Goal: Find specific page/section: Find specific page/section

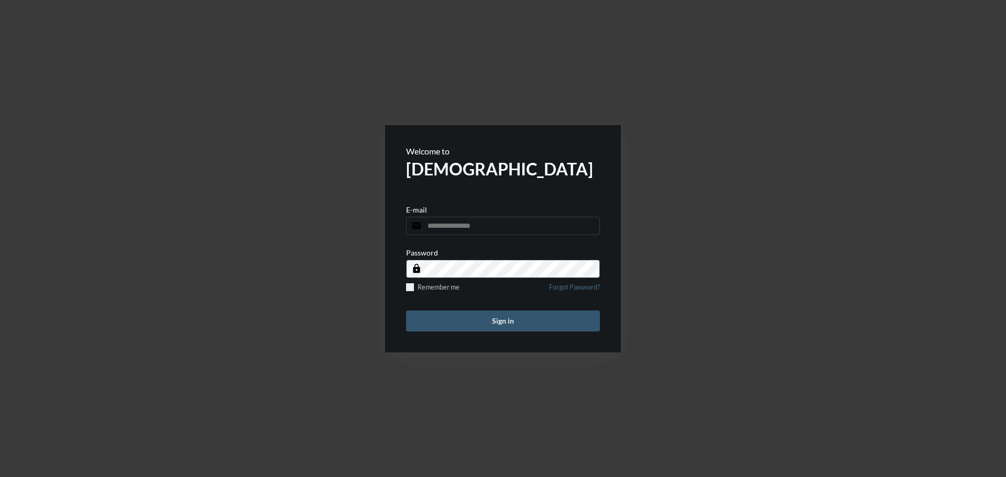
type input "**********"
click at [515, 312] on button "Sign in" at bounding box center [503, 321] width 194 height 21
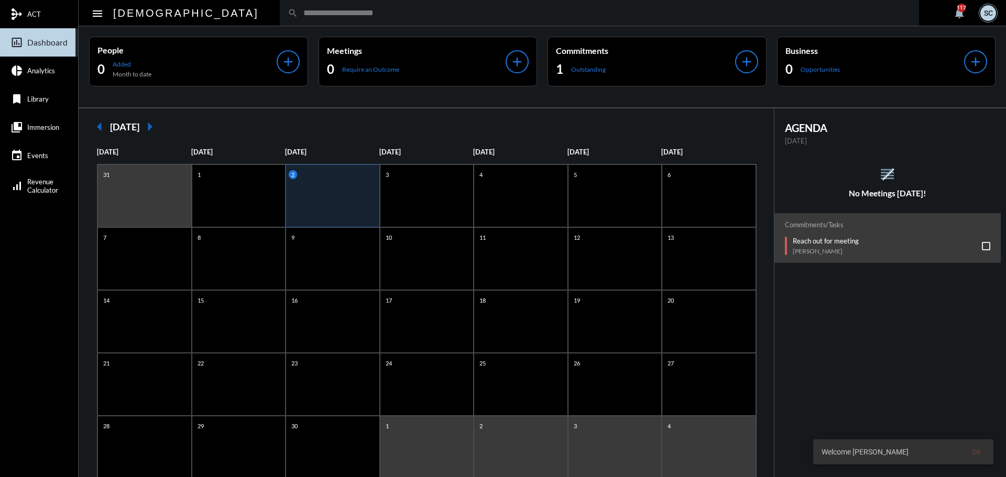
click at [455, 15] on input "text" at bounding box center [604, 12] width 613 height 9
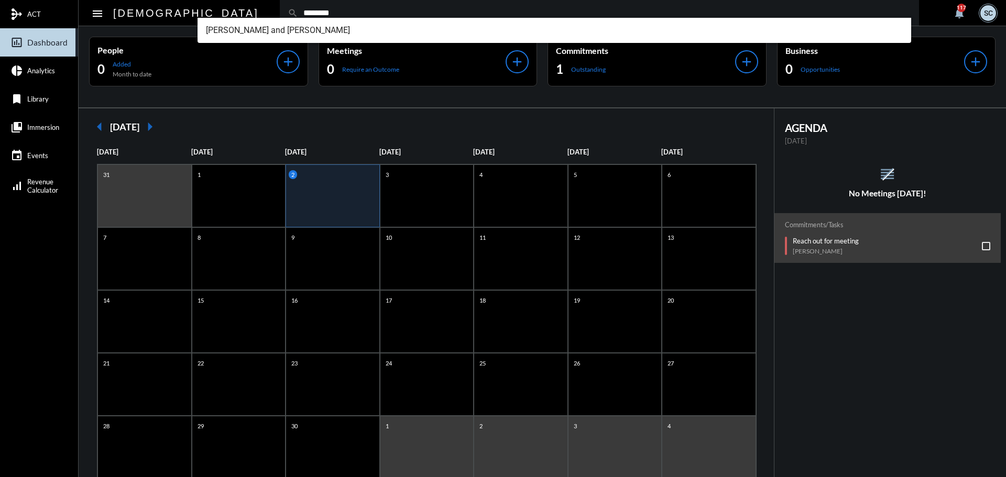
type input "********"
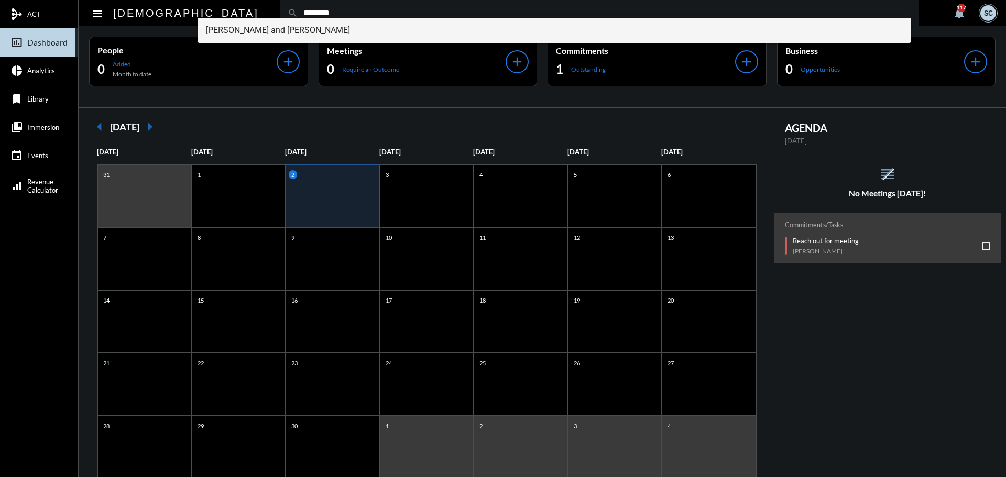
click at [318, 32] on span "[PERSON_NAME] and [PERSON_NAME]" at bounding box center [554, 30] width 697 height 25
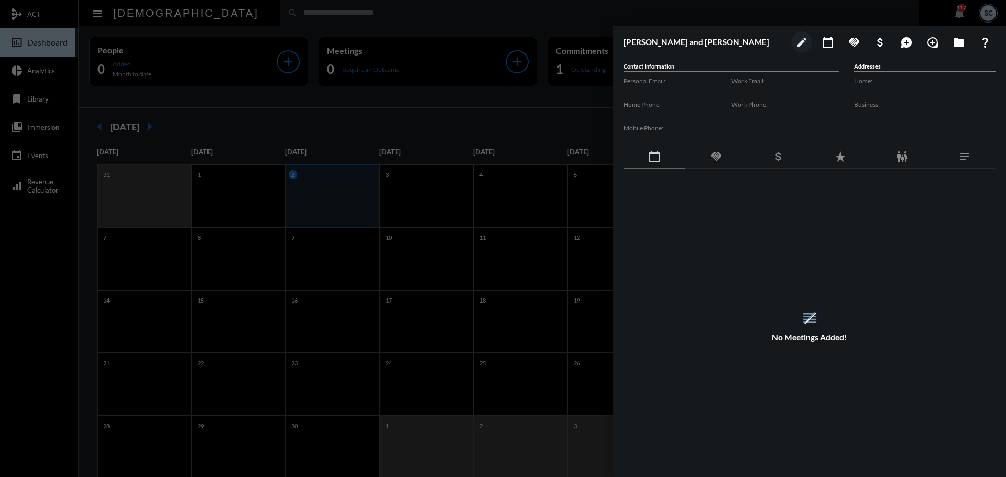
click at [710, 157] on mat-icon "handshake" at bounding box center [716, 156] width 13 height 13
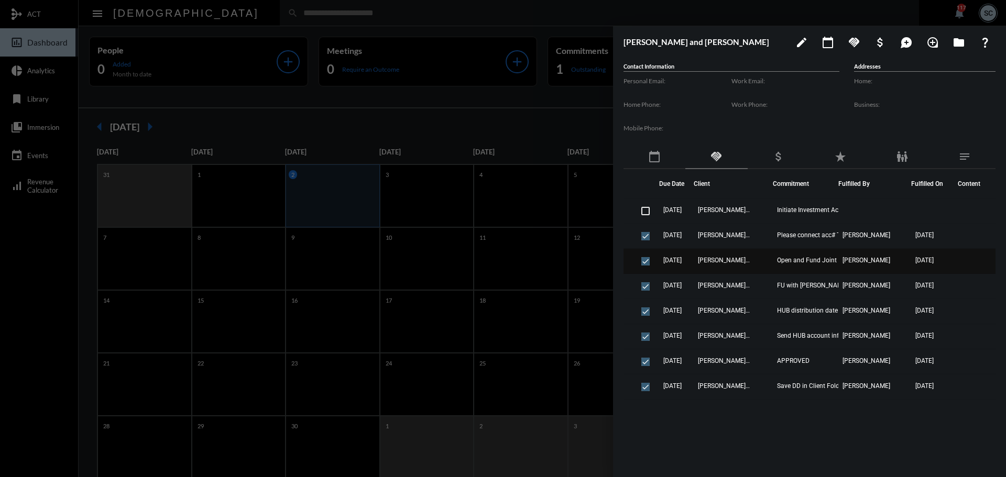
click at [763, 258] on td "[PERSON_NAME] and [PERSON_NAME]" at bounding box center [733, 261] width 79 height 25
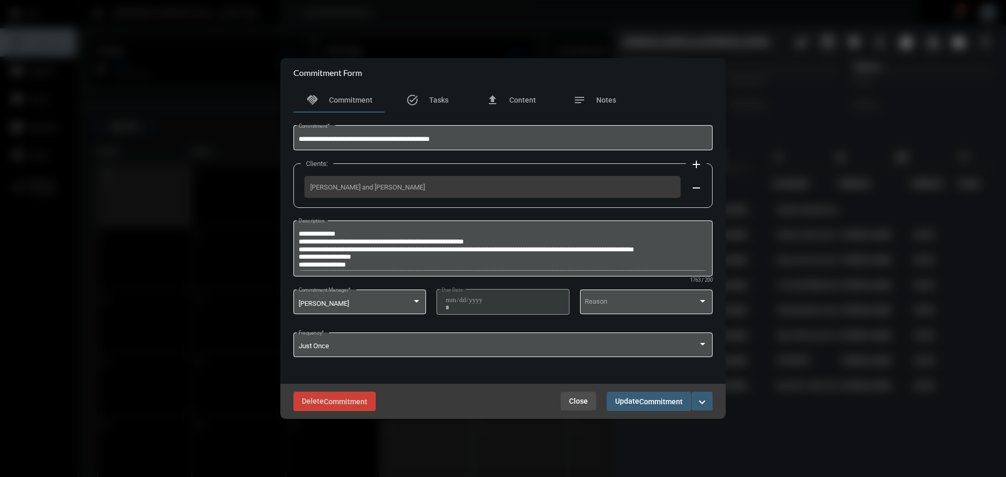
click at [574, 400] on span "Close" at bounding box center [578, 401] width 19 height 8
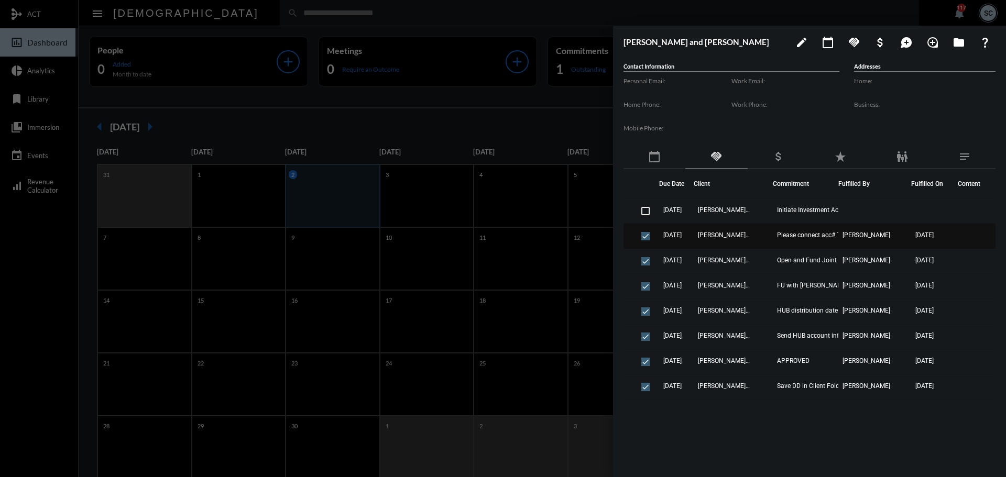
click at [763, 237] on td "[PERSON_NAME] and [PERSON_NAME]" at bounding box center [733, 236] width 79 height 25
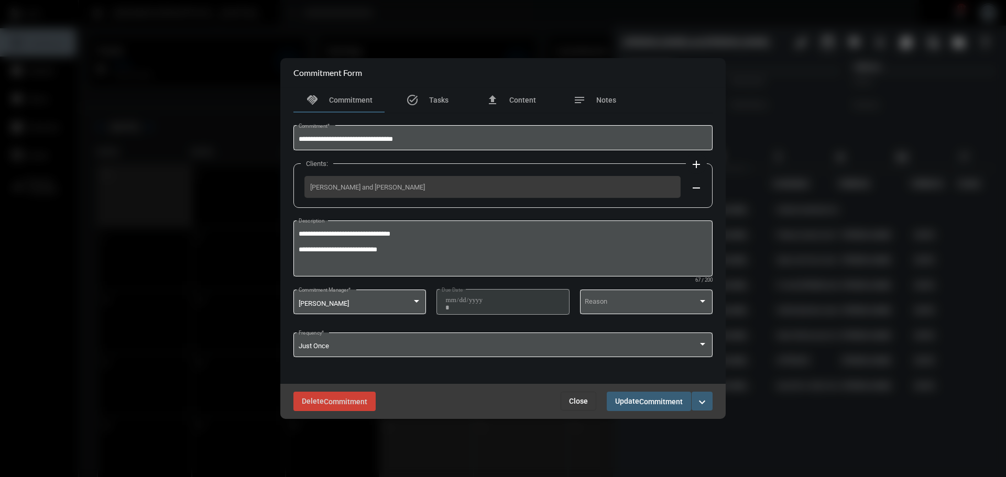
click at [572, 400] on span "Close" at bounding box center [578, 401] width 19 height 8
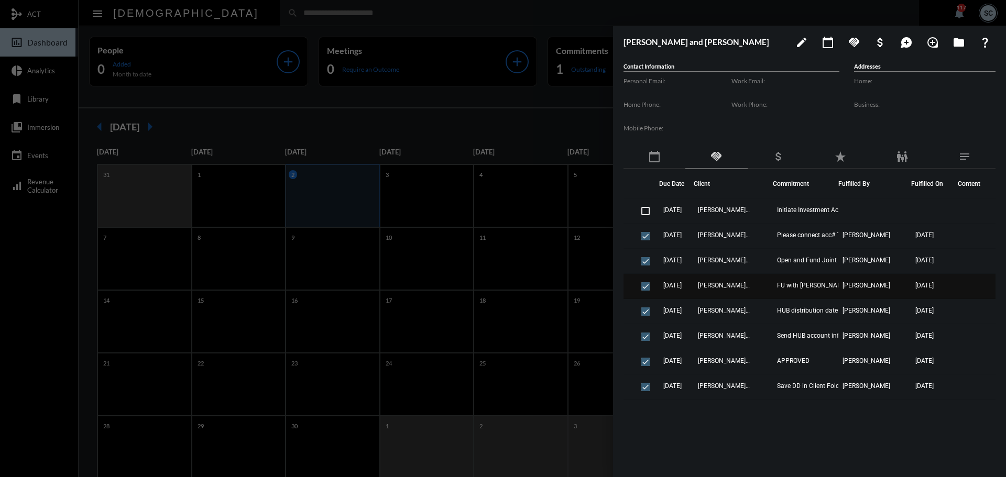
click at [770, 287] on td "[PERSON_NAME] and [PERSON_NAME]" at bounding box center [733, 286] width 79 height 25
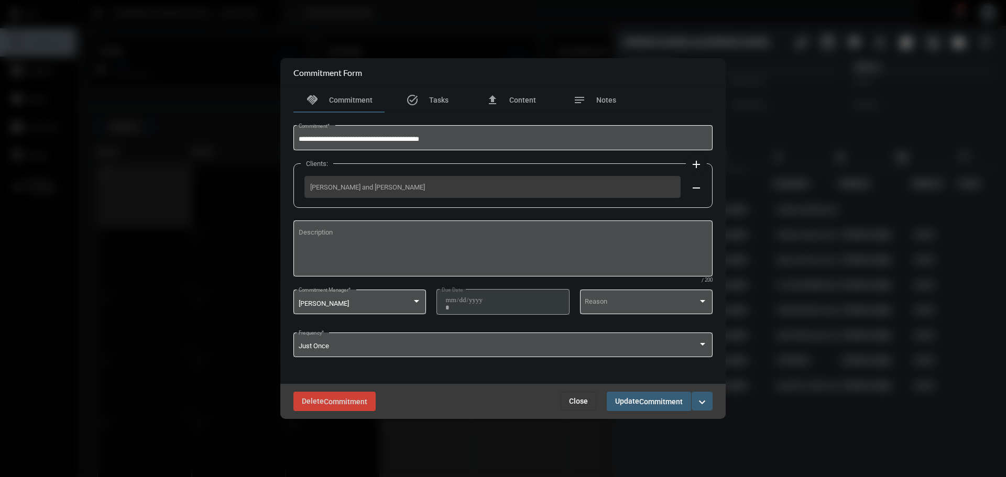
click at [582, 397] on span "Close" at bounding box center [578, 401] width 19 height 8
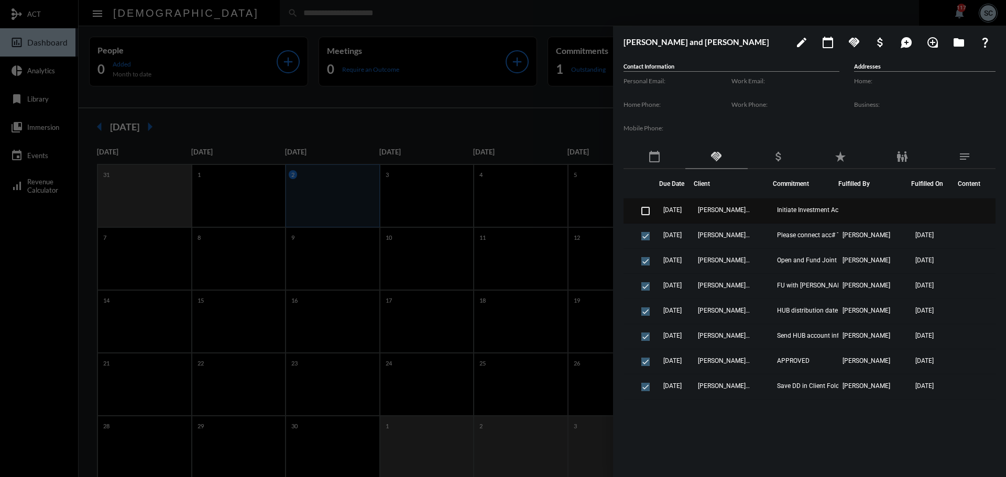
click at [769, 215] on td "[PERSON_NAME] and [PERSON_NAME]" at bounding box center [733, 211] width 79 height 25
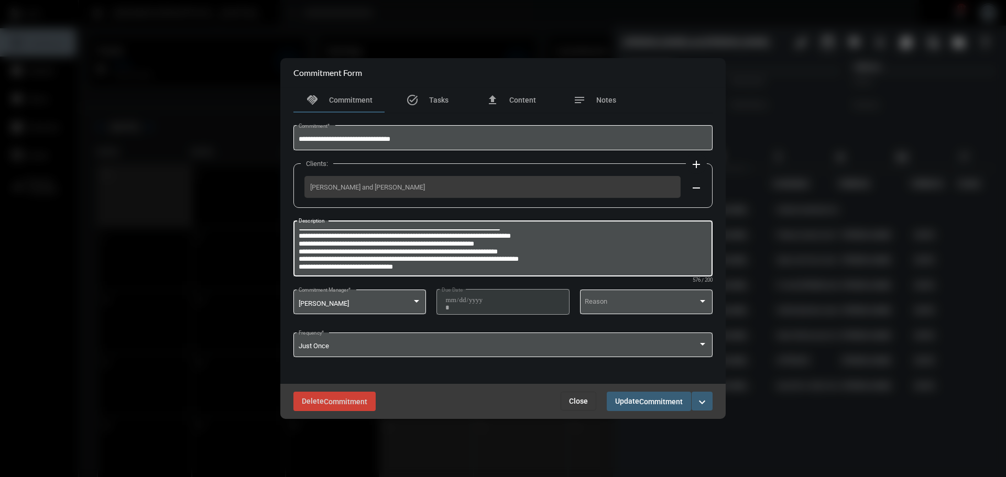
scroll to position [23, 0]
click at [580, 398] on span "Close" at bounding box center [578, 401] width 19 height 8
